Goal: Navigation & Orientation: Find specific page/section

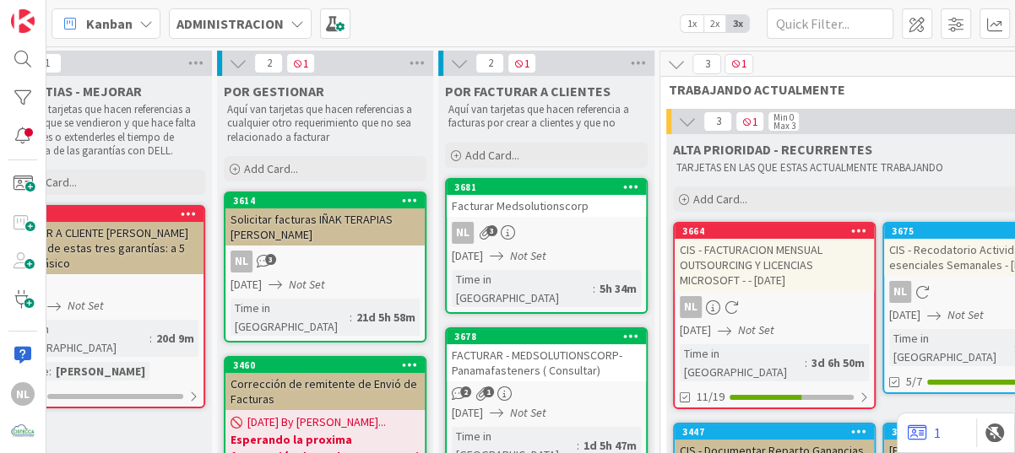
scroll to position [0, 386]
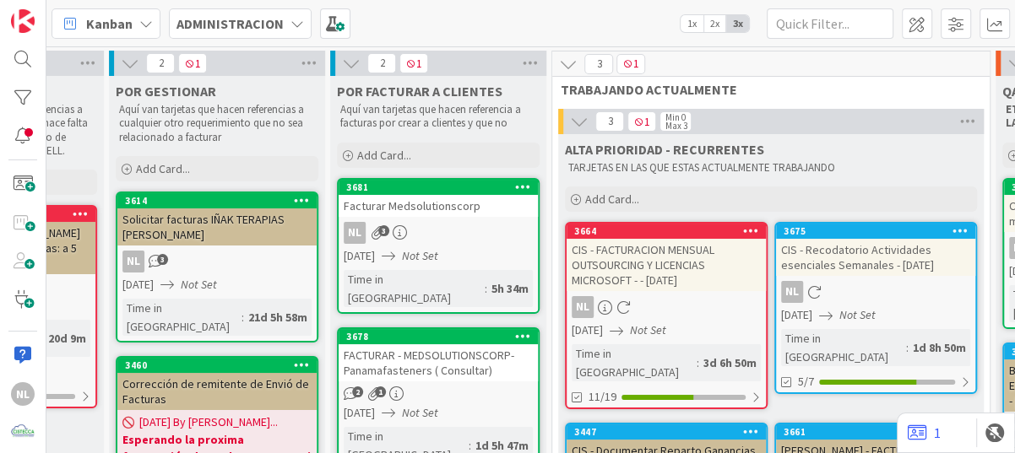
click at [889, 274] on div "CIS - Recodatorio Actividades esenciales Semanales - [DATE]" at bounding box center [875, 257] width 199 height 37
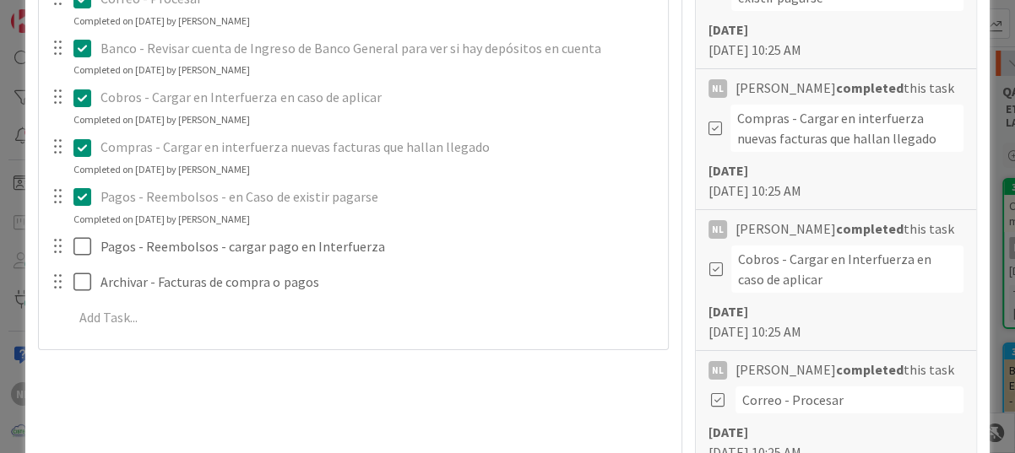
scroll to position [507, 0]
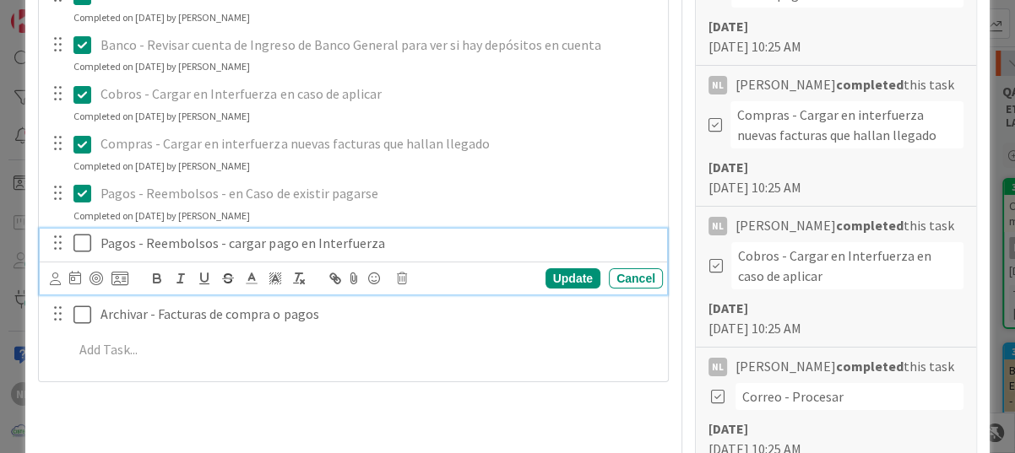
click at [80, 243] on icon at bounding box center [82, 243] width 18 height 20
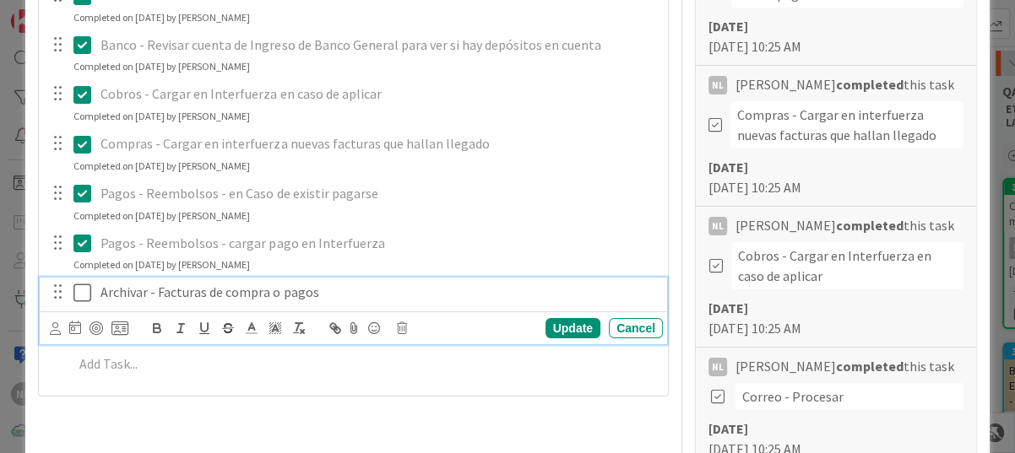
click at [86, 295] on icon at bounding box center [82, 293] width 18 height 20
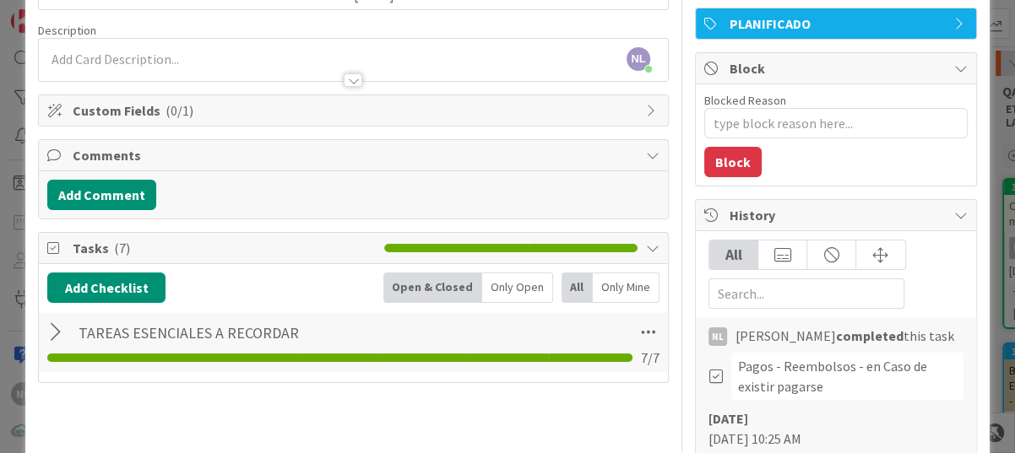
scroll to position [84, 0]
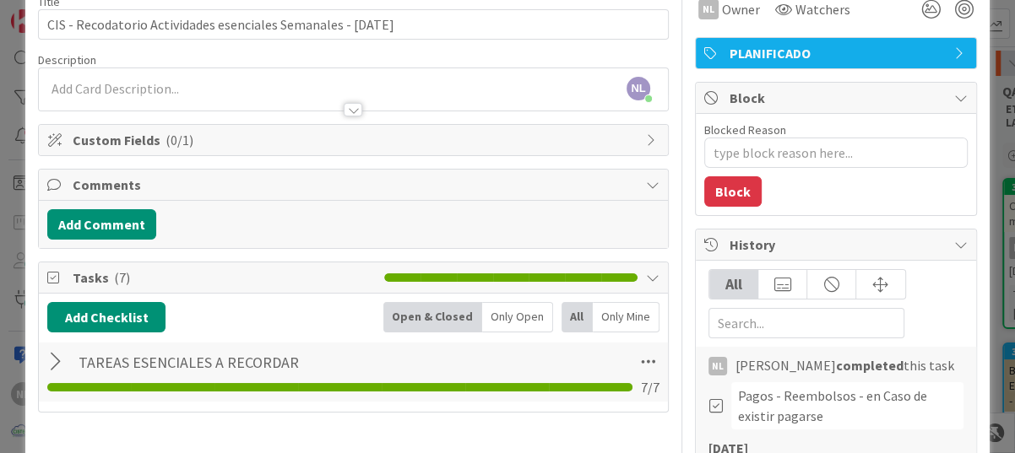
click at [52, 361] on div at bounding box center [58, 362] width 22 height 30
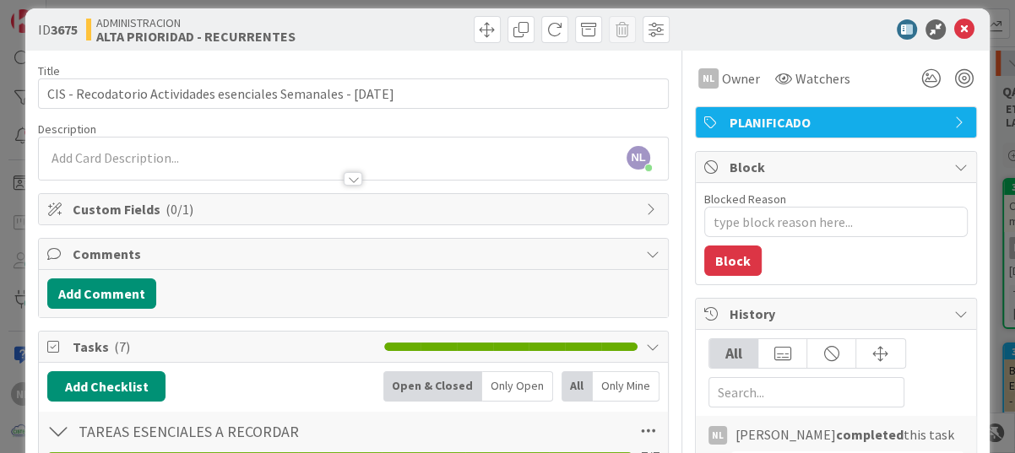
scroll to position [0, 0]
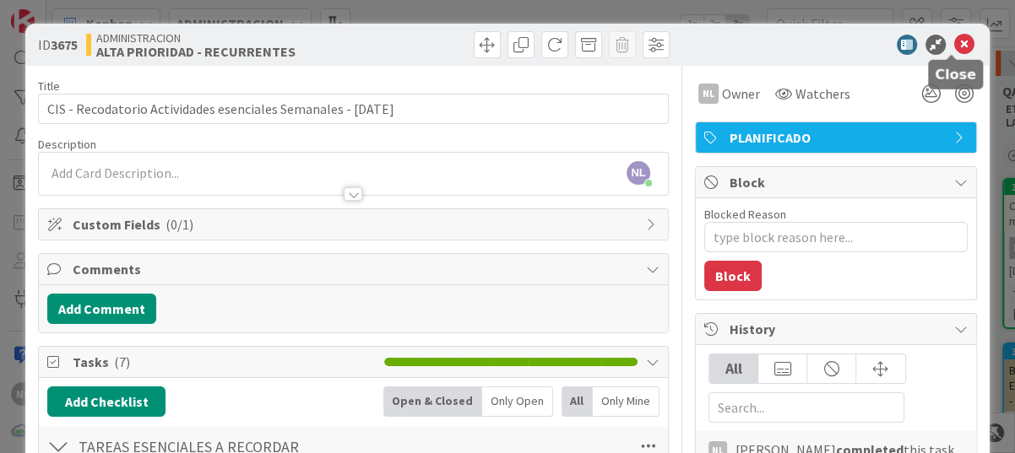
click at [954, 51] on icon at bounding box center [964, 45] width 20 height 20
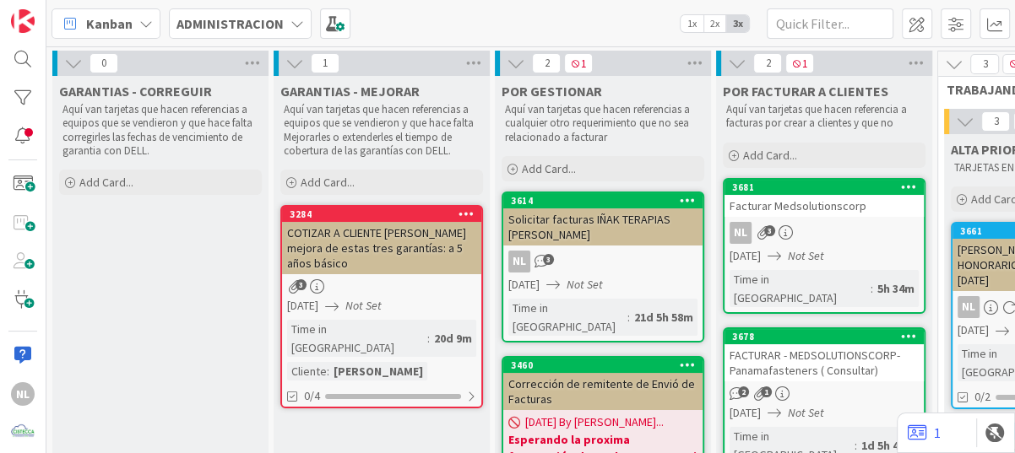
click at [68, 65] on icon at bounding box center [73, 63] width 19 height 19
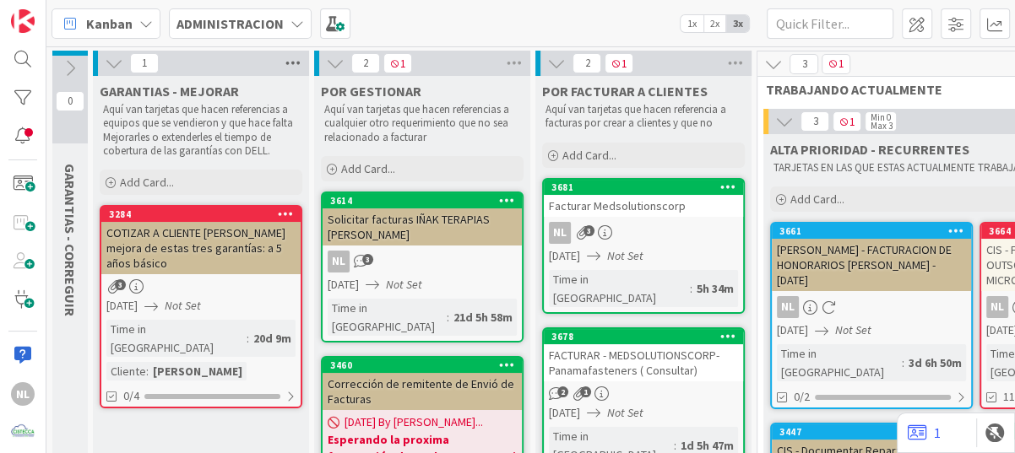
click at [290, 57] on icon at bounding box center [293, 63] width 22 height 25
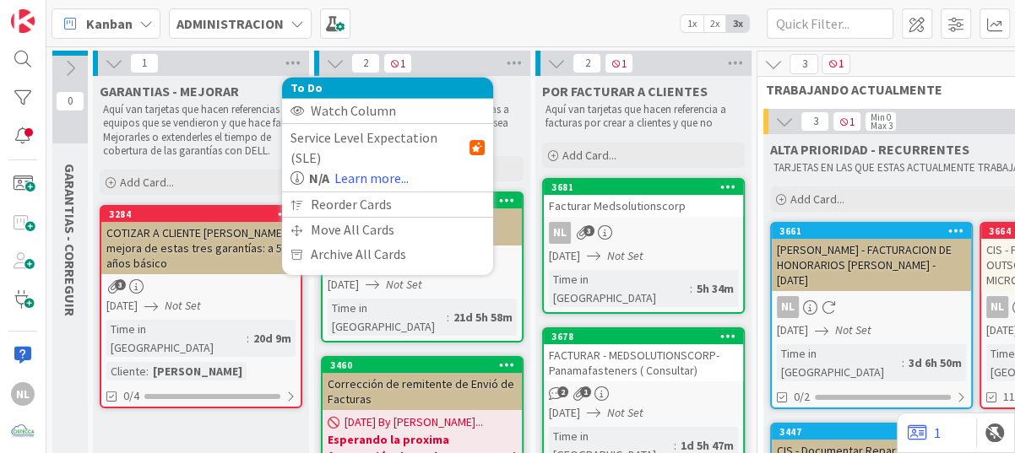
click at [116, 64] on icon at bounding box center [114, 63] width 19 height 19
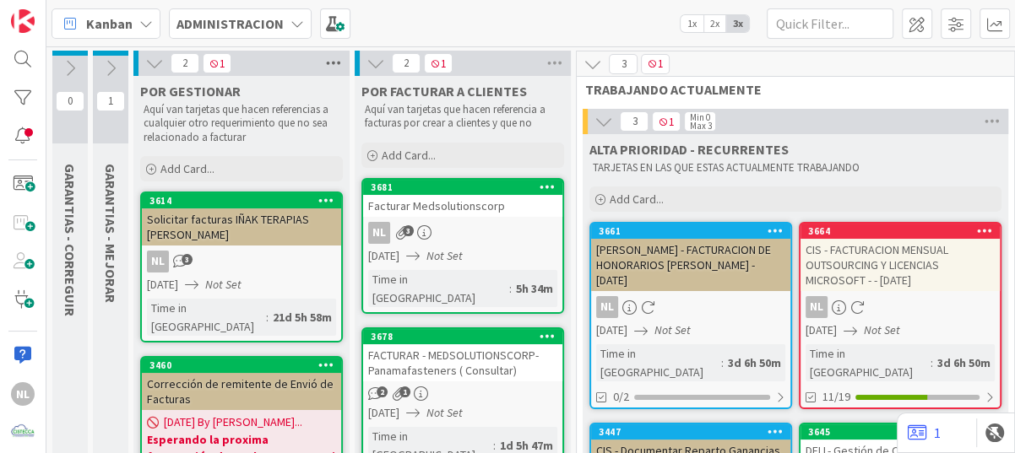
click at [329, 61] on icon at bounding box center [333, 63] width 22 height 25
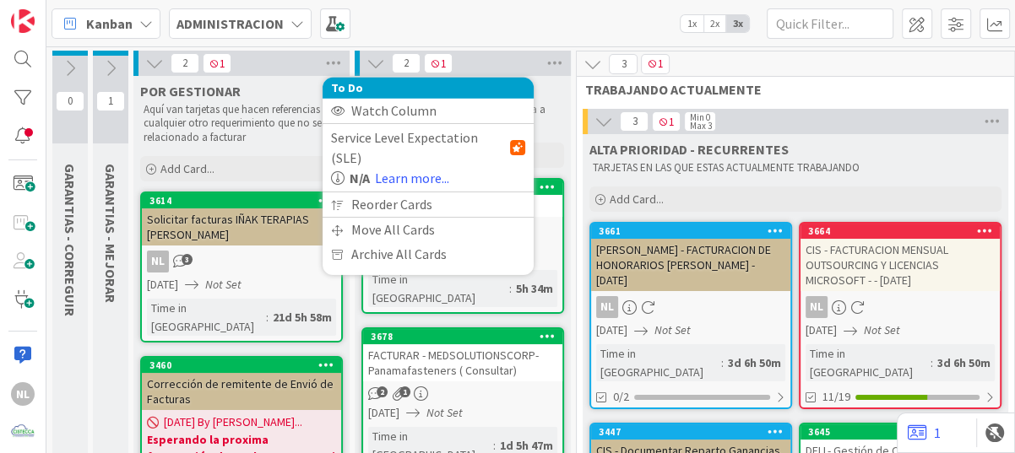
click at [149, 61] on icon at bounding box center [154, 63] width 19 height 19
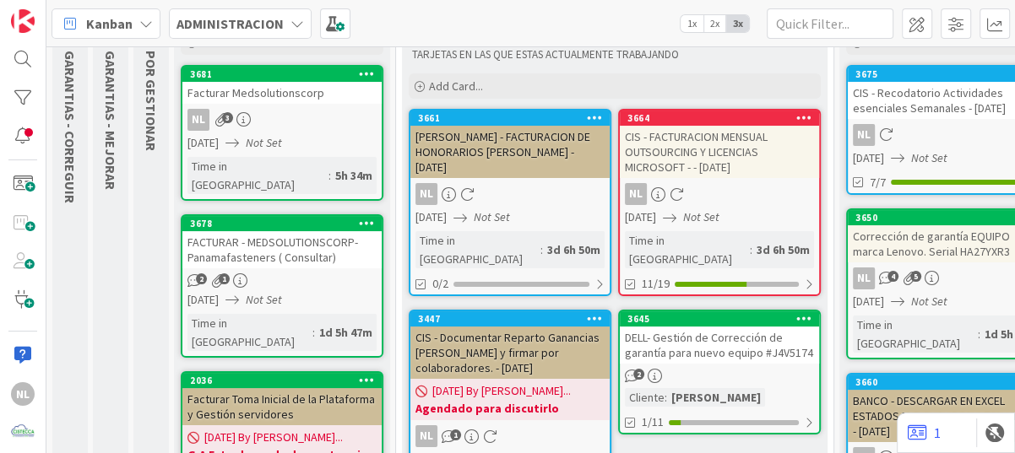
scroll to position [84, 0]
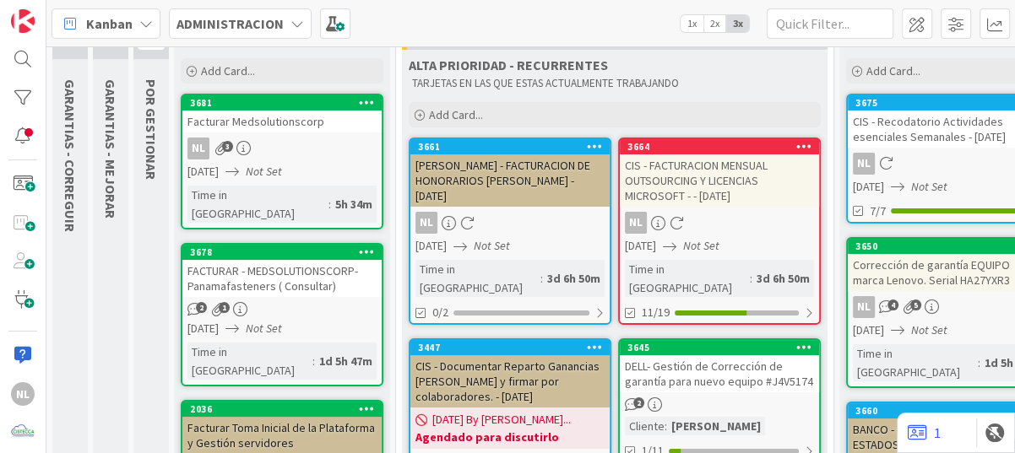
click at [720, 219] on div "NL" at bounding box center [719, 223] width 199 height 22
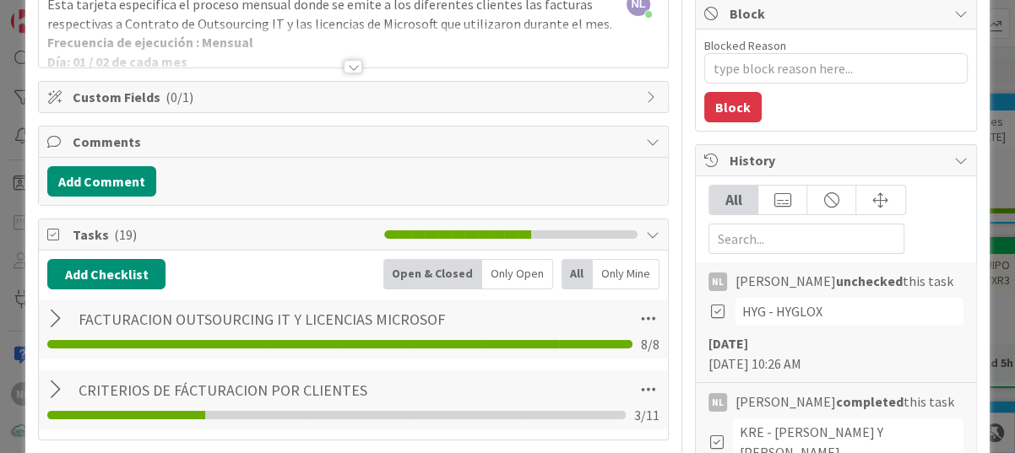
scroll to position [338, 0]
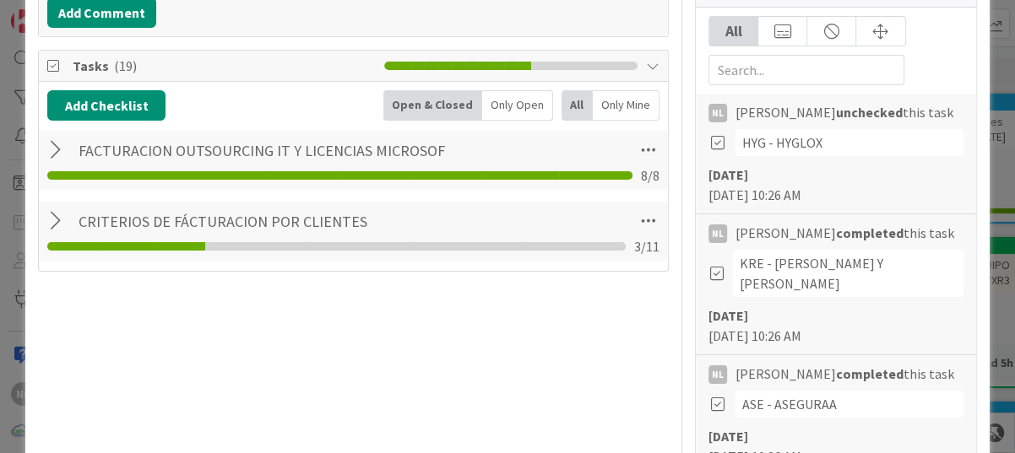
click at [48, 219] on div at bounding box center [58, 221] width 22 height 30
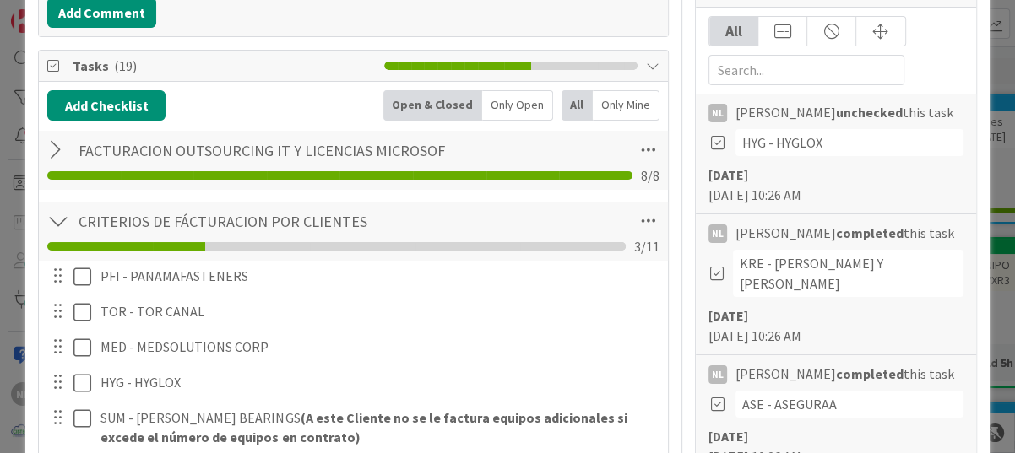
click at [52, 210] on div at bounding box center [58, 221] width 22 height 30
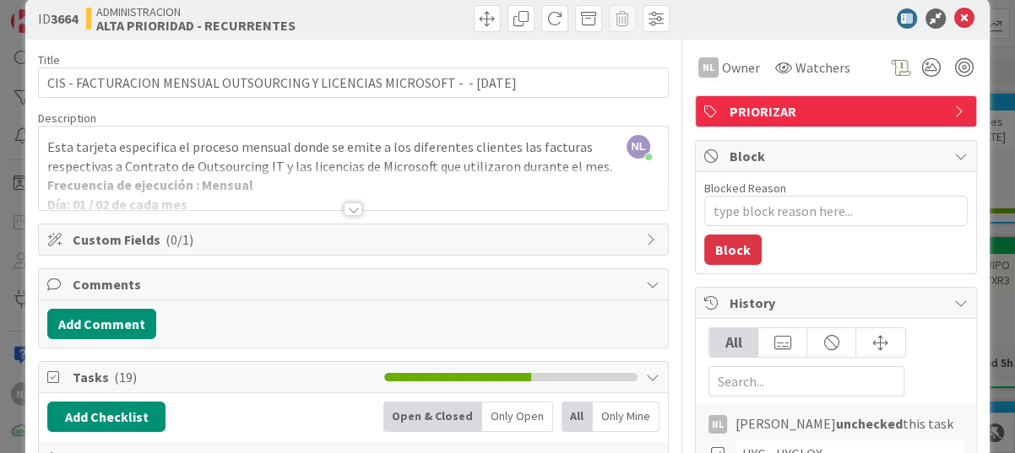
scroll to position [0, 0]
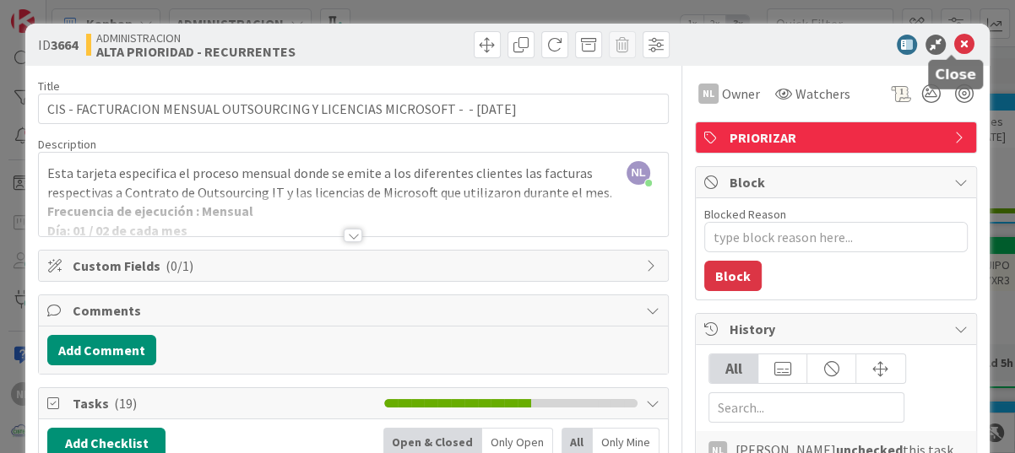
click at [954, 44] on icon at bounding box center [964, 45] width 20 height 20
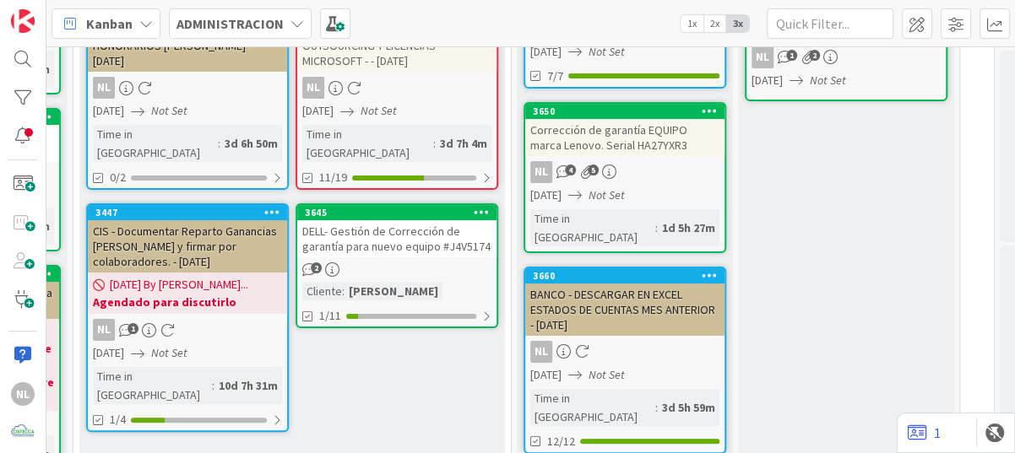
scroll to position [253, 322]
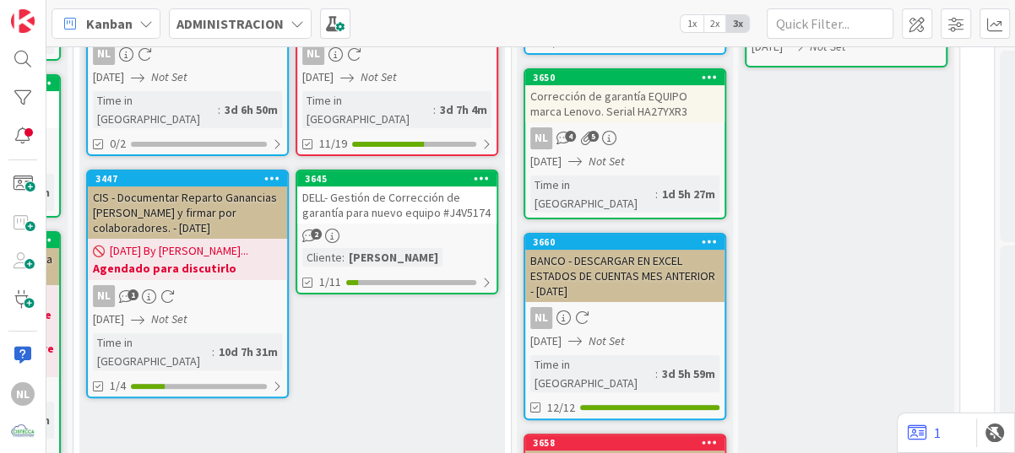
click at [640, 120] on div "Corrección de garantía EQUIPO marca Lenovo. Serial HA27YXR3" at bounding box center [624, 103] width 199 height 37
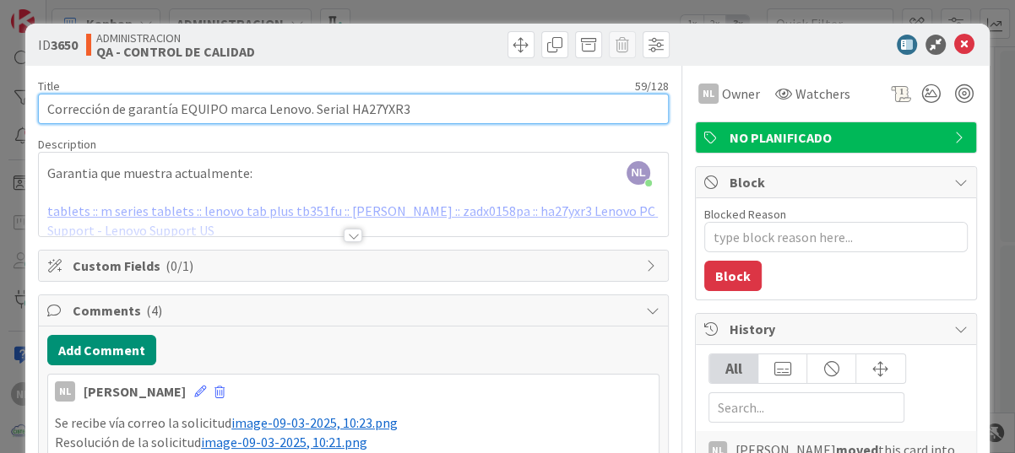
drag, startPoint x: 341, startPoint y: 108, endPoint x: 403, endPoint y: 110, distance: 61.6
click at [403, 110] on input "Corrección de garantía EQUIPO marca Lenovo. Serial HA27YXR3" at bounding box center [353, 109] width 631 height 30
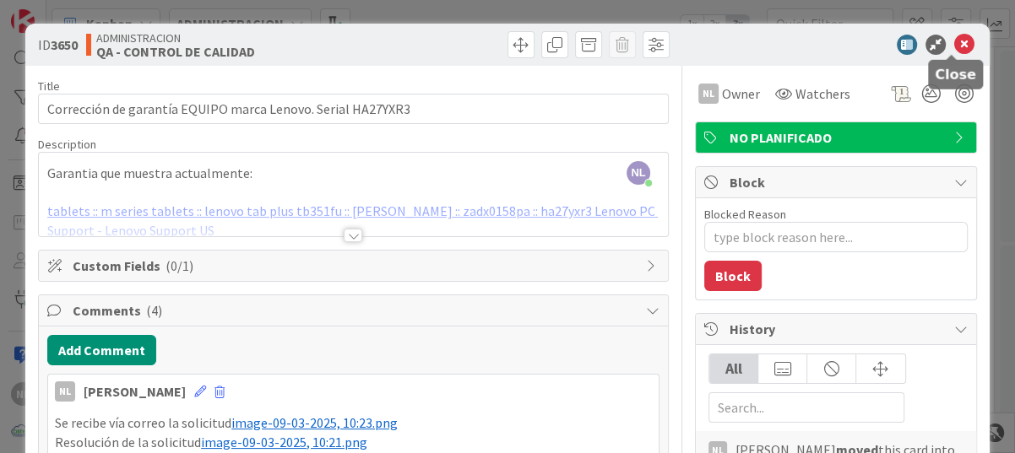
click at [954, 41] on icon at bounding box center [964, 45] width 20 height 20
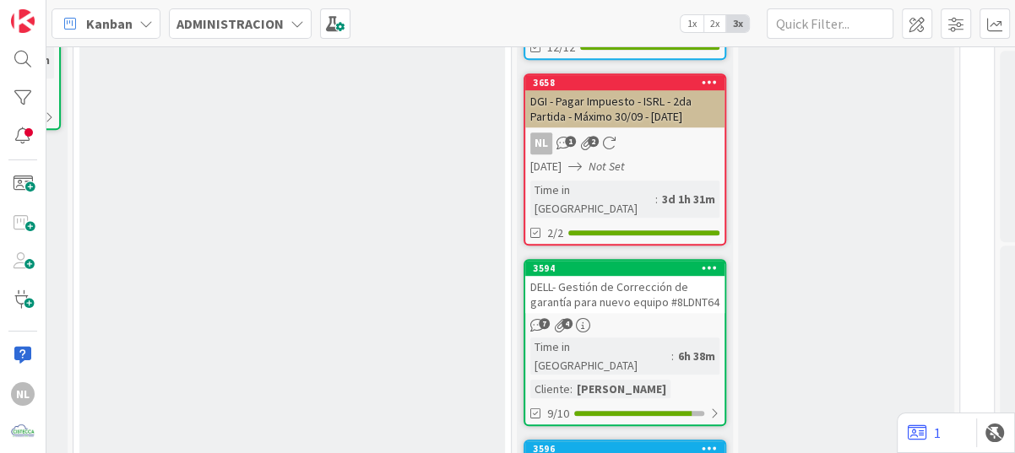
scroll to position [675, 322]
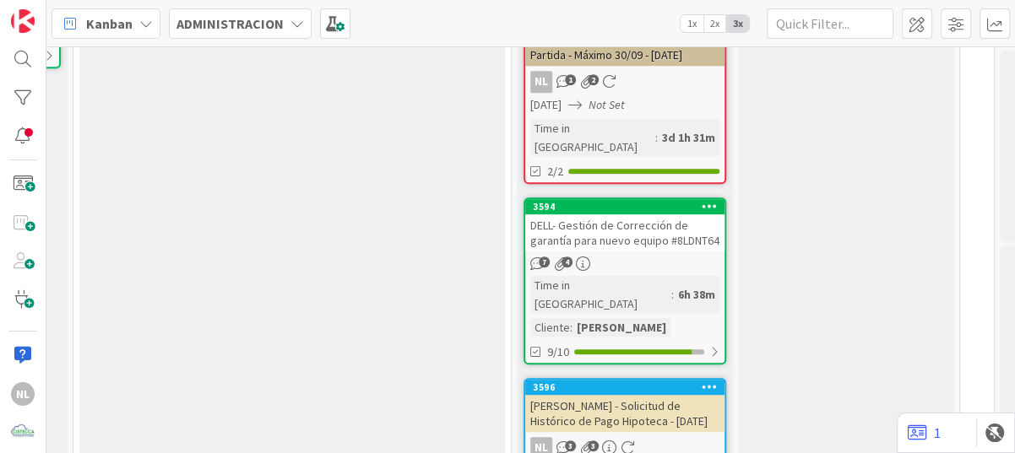
click at [669, 214] on div "DELL- Gestión de Corrección de garantía para nuevo equipo #8LDNT64" at bounding box center [624, 232] width 199 height 37
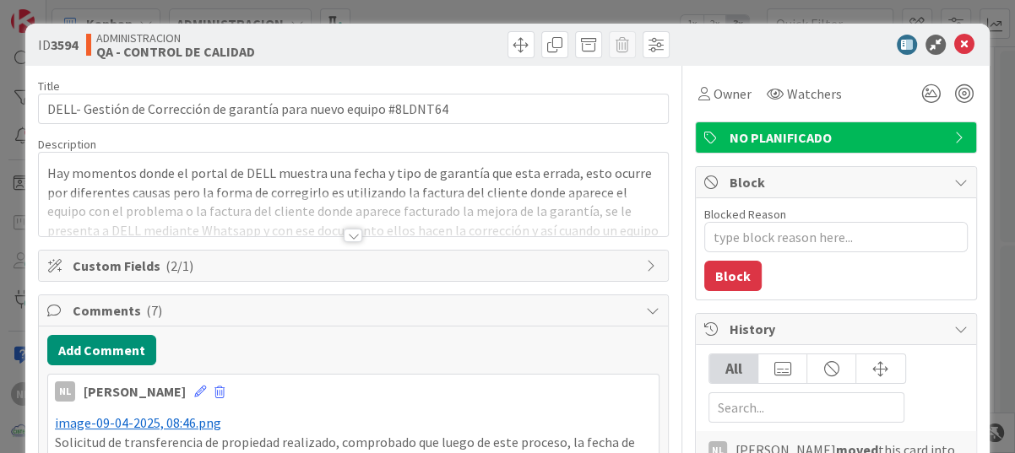
type textarea "x"
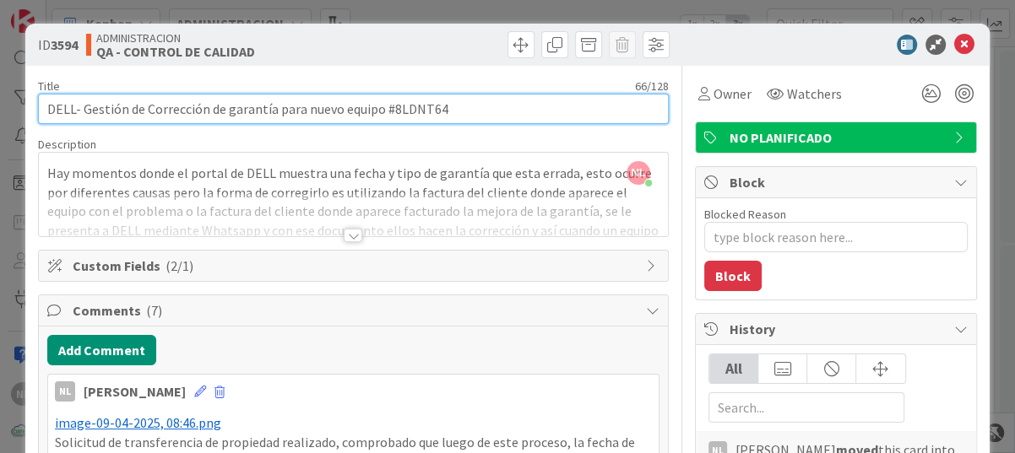
drag, startPoint x: 389, startPoint y: 108, endPoint x: 462, endPoint y: 112, distance: 72.7
click at [462, 112] on input "DELL- Gestión de Corrección de garantía para nuevo equipo #8LDNT64" at bounding box center [353, 109] width 631 height 30
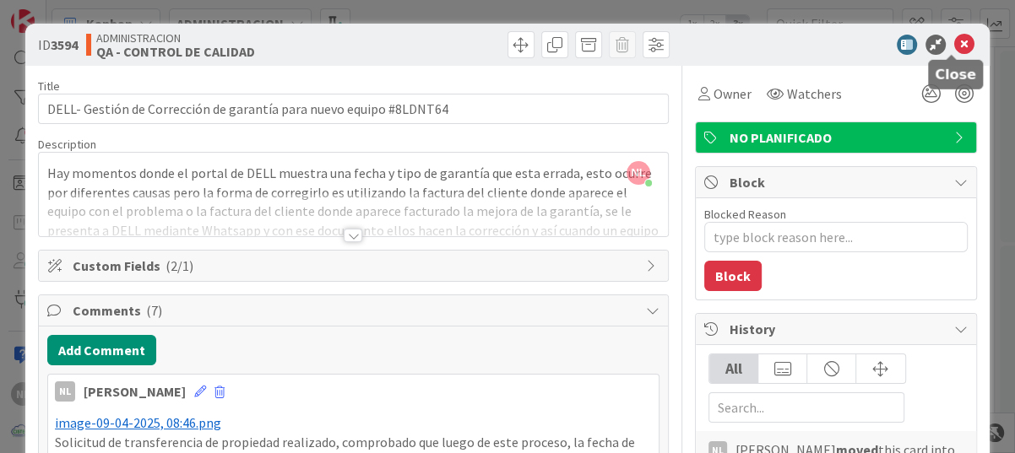
click at [954, 39] on icon at bounding box center [964, 45] width 20 height 20
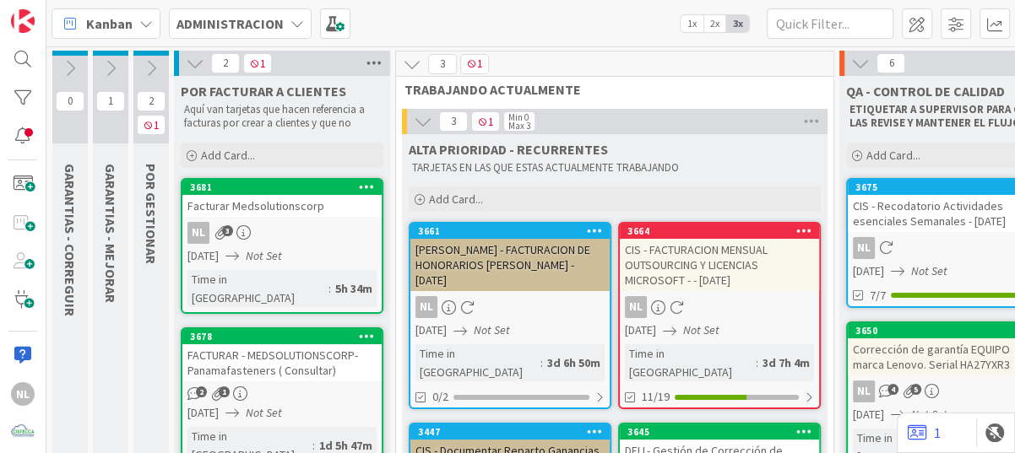
click at [382, 57] on icon at bounding box center [374, 63] width 22 height 25
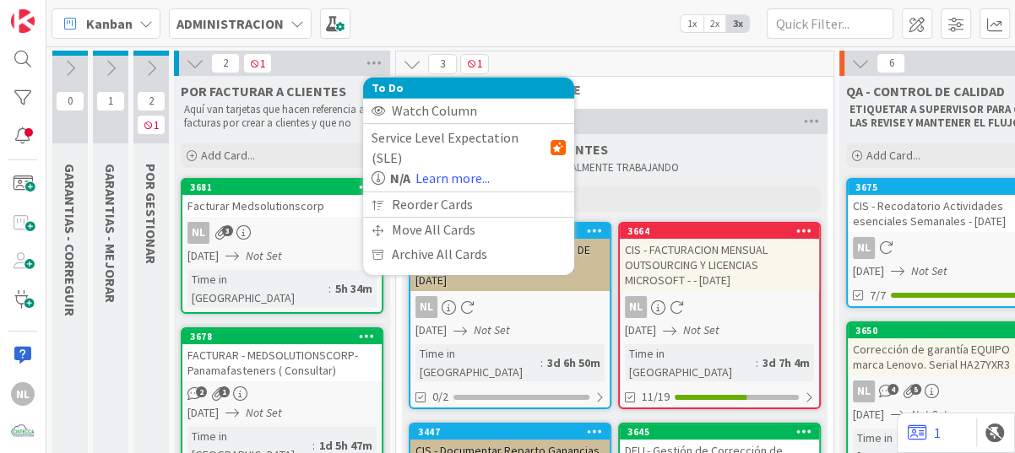
click at [195, 63] on icon at bounding box center [195, 63] width 19 height 19
